Goal: Task Accomplishment & Management: Manage account settings

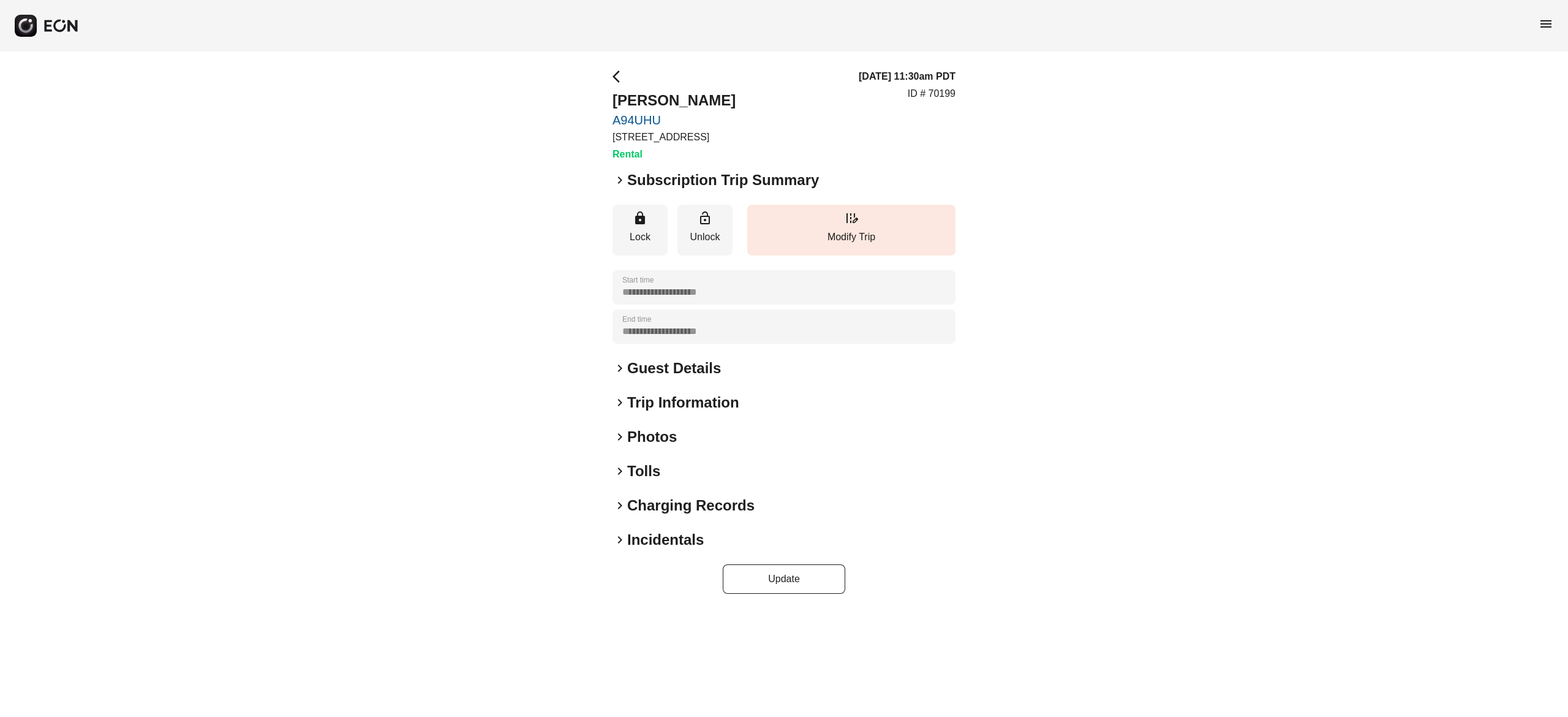
click at [661, 435] on h2 "Photos" at bounding box center [652, 436] width 50 height 19
